Goal: Task Accomplishment & Management: Use online tool/utility

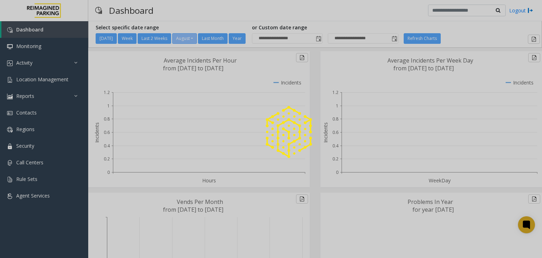
click at [32, 83] on div at bounding box center [271, 129] width 542 height 258
click at [29, 81] on div at bounding box center [271, 129] width 542 height 258
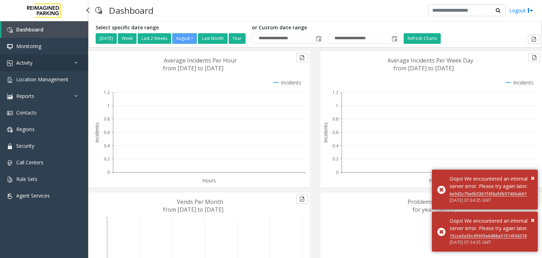
click at [45, 68] on link "Activity" at bounding box center [44, 62] width 88 height 17
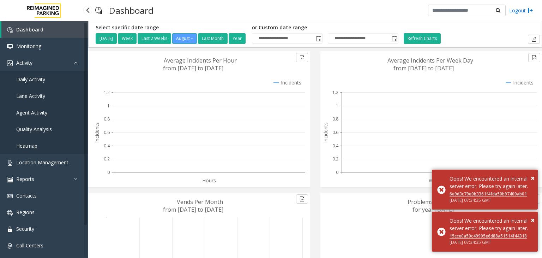
click at [45, 111] on span "Agent Activity" at bounding box center [31, 112] width 31 height 7
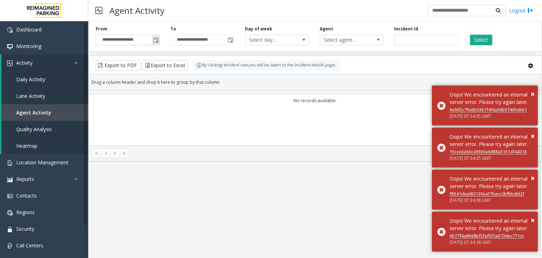
click at [157, 42] on span "Toggle popup" at bounding box center [156, 40] width 6 height 6
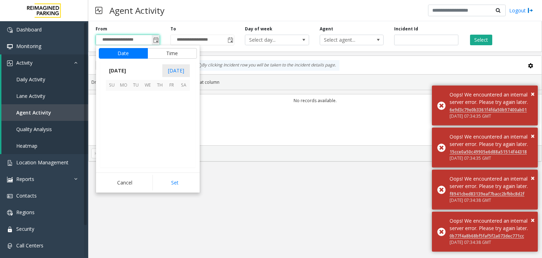
scroll to position [126638, 0]
click at [126, 117] on span "11" at bounding box center [124, 121] width 12 height 12
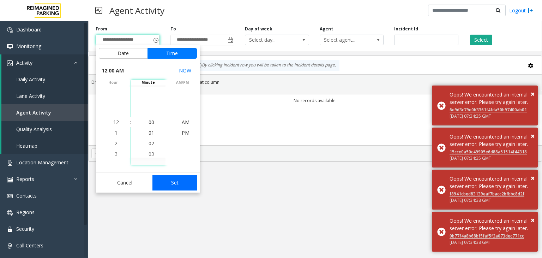
click at [165, 175] on button "Set" at bounding box center [175, 183] width 44 height 16
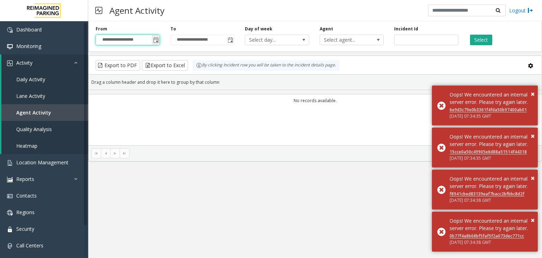
click at [157, 40] on span "Toggle popup" at bounding box center [156, 40] width 6 height 6
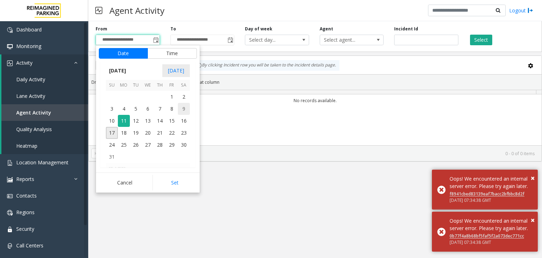
click at [179, 105] on span "9" at bounding box center [184, 109] width 12 height 12
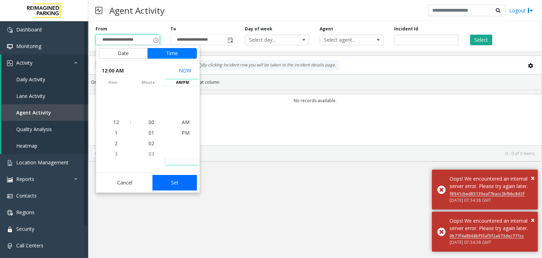
click at [177, 181] on button "Set" at bounding box center [175, 183] width 44 height 16
type input "**********"
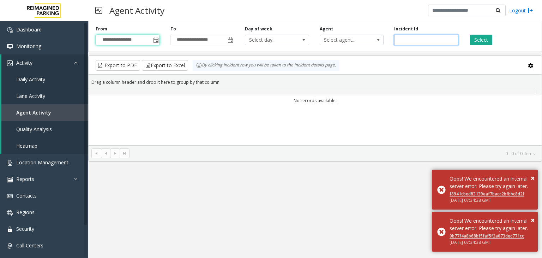
click at [400, 40] on input "number" at bounding box center [426, 40] width 64 height 11
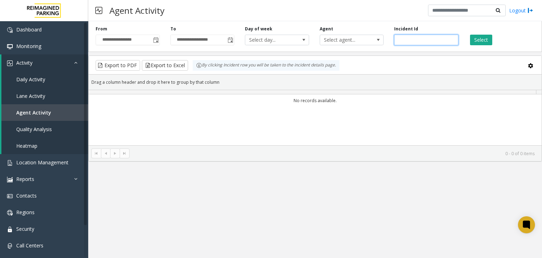
click at [401, 41] on input "number" at bounding box center [426, 40] width 64 height 11
type input "*******"
click at [487, 40] on button "Select" at bounding box center [481, 40] width 22 height 11
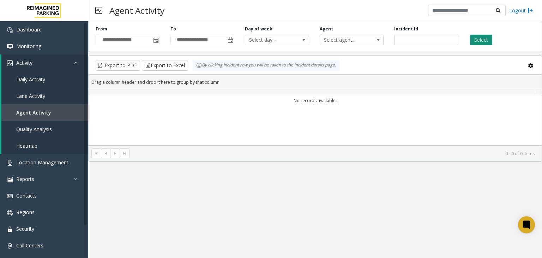
click at [487, 40] on button "Select" at bounding box center [481, 40] width 22 height 11
click at [155, 42] on span "Toggle popup" at bounding box center [156, 40] width 6 height 6
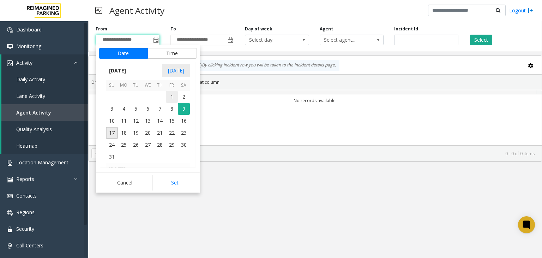
click at [168, 96] on span "1" at bounding box center [172, 97] width 12 height 12
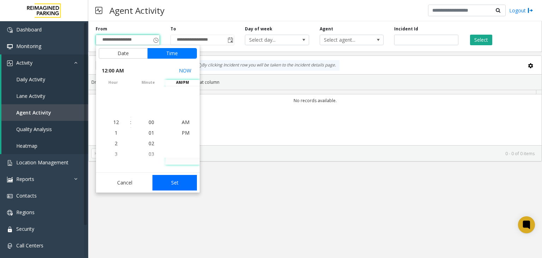
click at [186, 184] on button "Set" at bounding box center [175, 183] width 44 height 16
type input "**********"
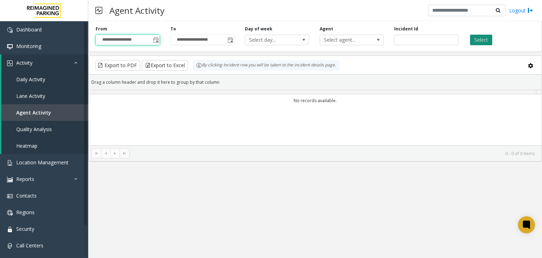
click at [471, 39] on button "Select" at bounding box center [481, 40] width 22 height 11
click at [476, 40] on button "Select" at bounding box center [481, 40] width 22 height 11
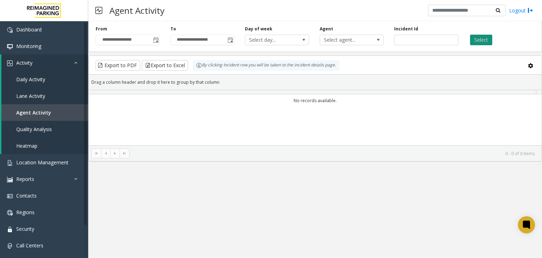
click at [476, 40] on button "Select" at bounding box center [481, 40] width 22 height 11
click at [399, 41] on input "*******" at bounding box center [426, 40] width 64 height 11
